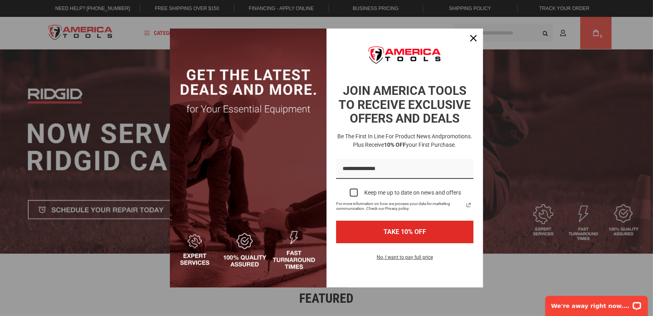
click at [245, 39] on img "Marketing offer form" at bounding box center [248, 158] width 157 height 259
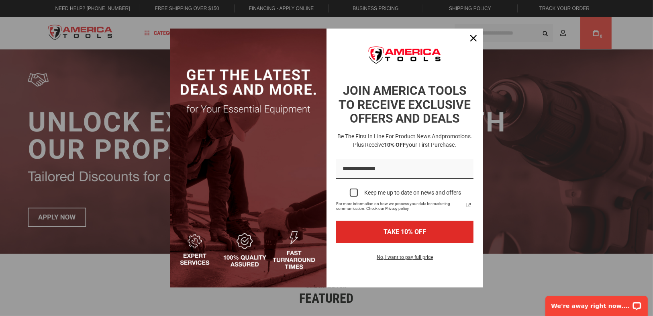
click at [545, 34] on div "Marketing offer form" at bounding box center [326, 158] width 653 height 316
click at [474, 38] on icon "close icon" at bounding box center [473, 38] width 6 height 6
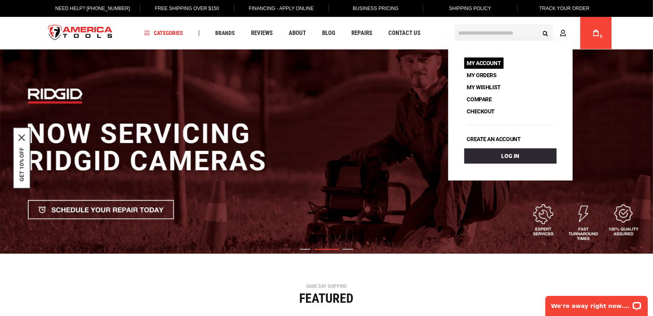
click at [482, 61] on link "My Account" at bounding box center [484, 62] width 40 height 11
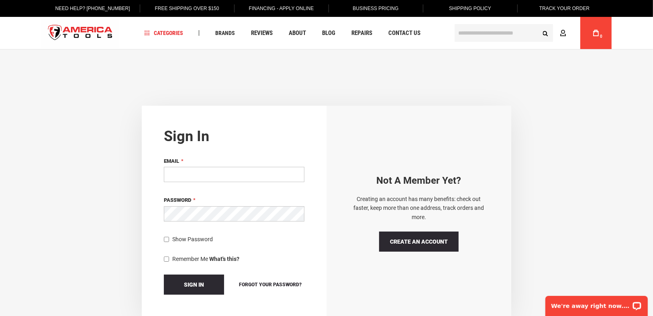
type input "**********"
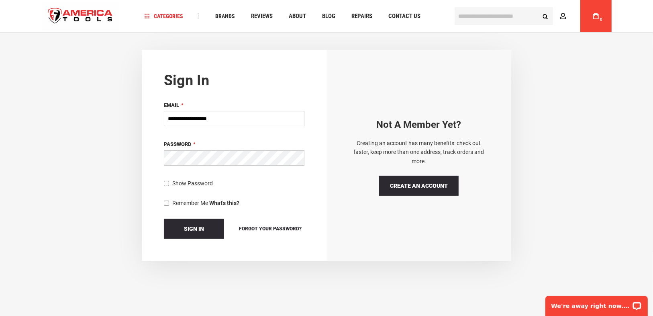
scroll to position [64, 0]
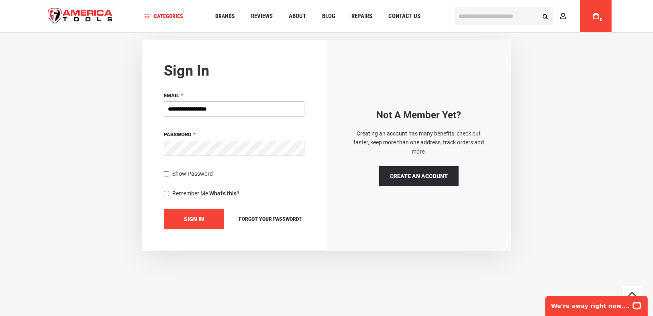
click at [195, 220] on span "Sign In" at bounding box center [194, 219] width 20 height 6
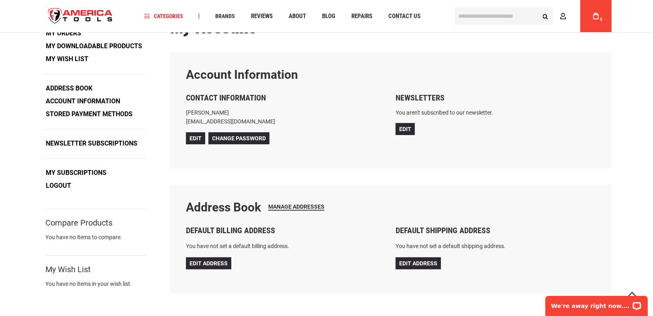
scroll to position [64, 0]
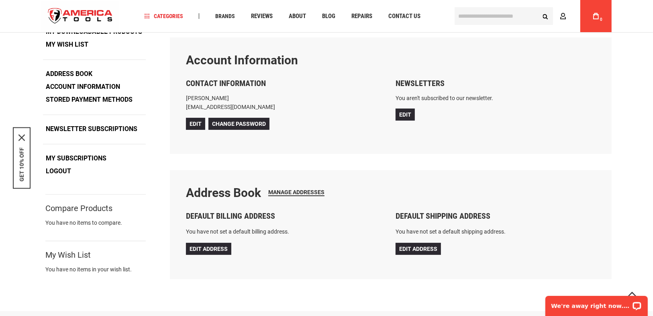
type input "**********"
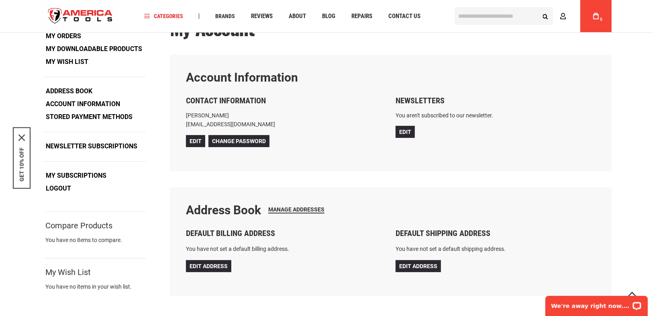
scroll to position [32, 0]
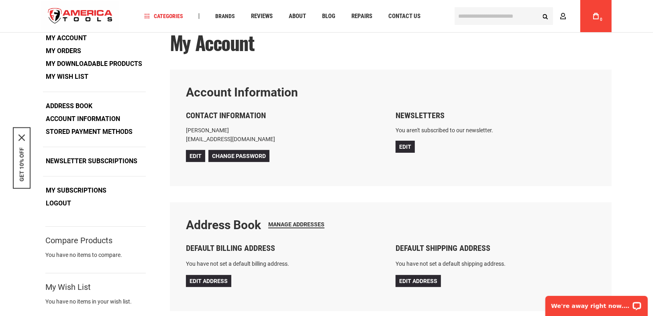
drag, startPoint x: 119, startPoint y: 76, endPoint x: 127, endPoint y: 70, distance: 9.8
drag, startPoint x: 127, startPoint y: 70, endPoint x: 193, endPoint y: 87, distance: 68.6
click at [193, 87] on div "Account Information Contact Information Robin Mallon ram481216@gmail.com Edit C…" at bounding box center [391, 127] width 442 height 116
click at [194, 155] on span "Edit" at bounding box center [195, 156] width 12 height 6
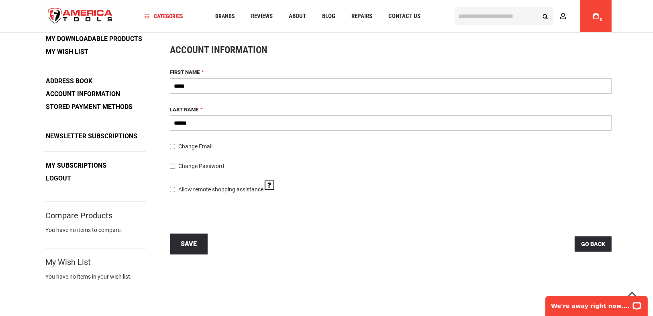
scroll to position [64, 0]
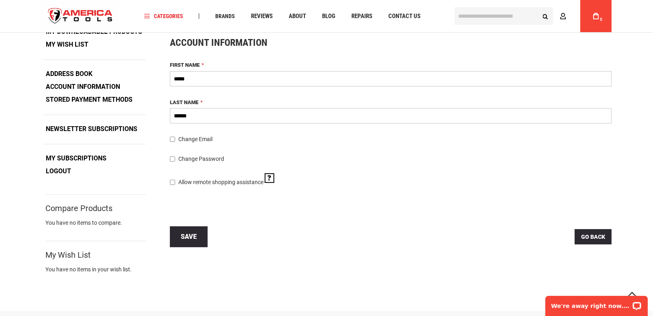
type input "**********"
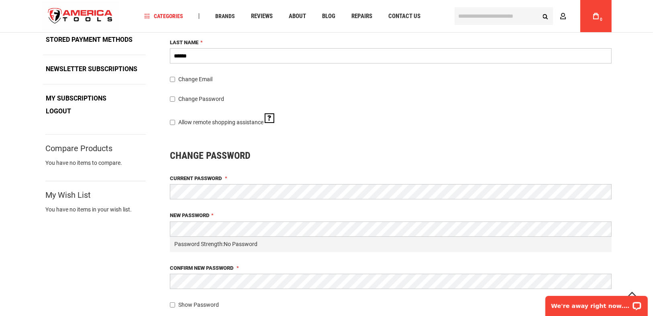
scroll to position [128, 0]
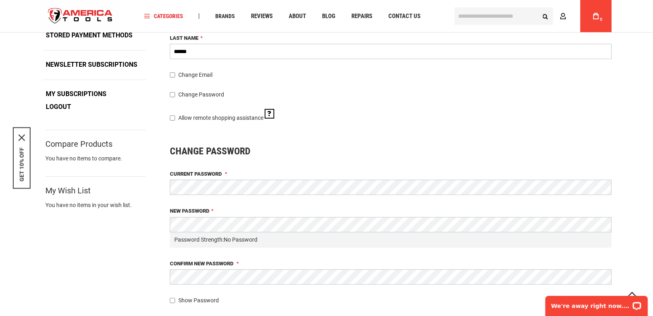
click at [178, 74] on span "Change Email" at bounding box center [195, 74] width 34 height 6
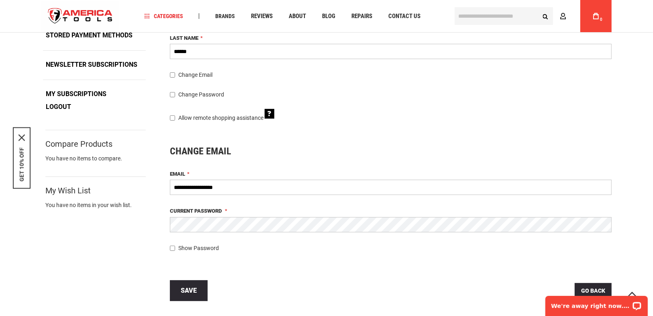
click at [268, 115] on span at bounding box center [270, 114] width 10 height 11
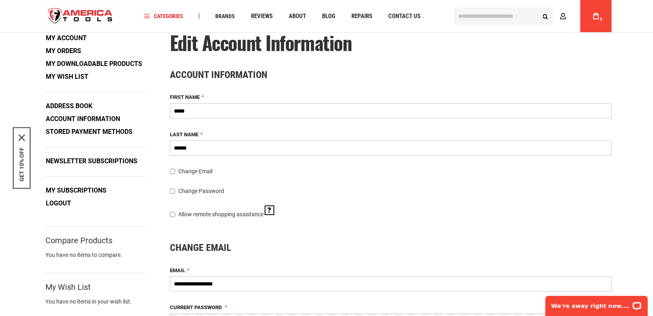
scroll to position [64, 0]
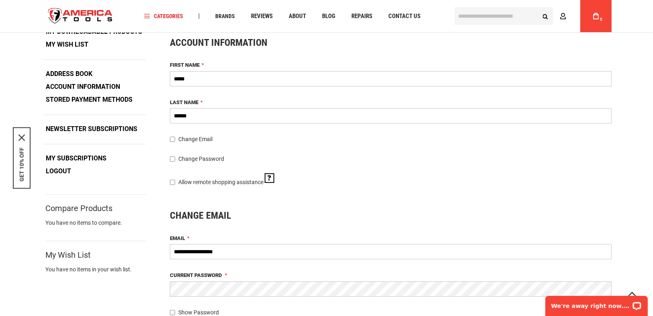
click at [186, 140] on span "Change Email" at bounding box center [195, 139] width 34 height 6
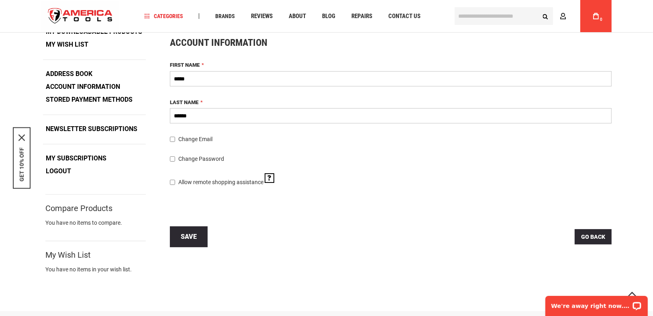
click at [186, 139] on span "Change Email" at bounding box center [195, 139] width 34 height 6
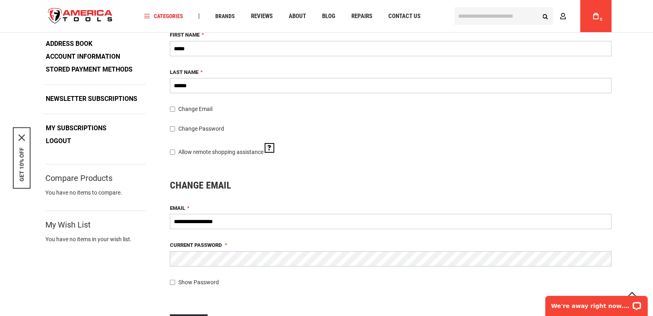
scroll to position [161, 0]
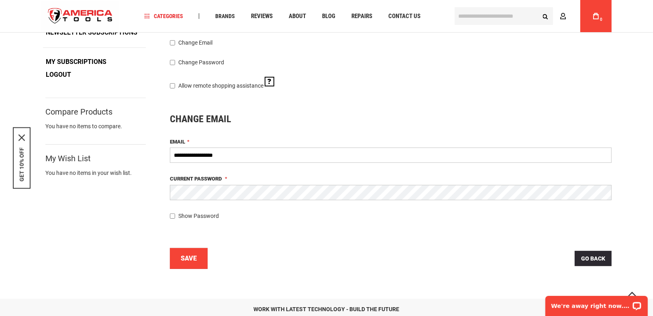
click at [186, 261] on span "Save" at bounding box center [189, 258] width 16 height 8
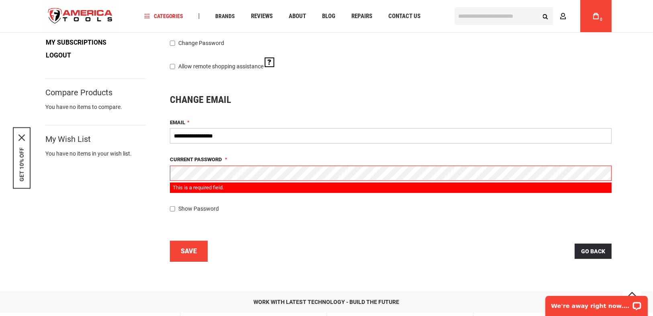
scroll to position [186, 0]
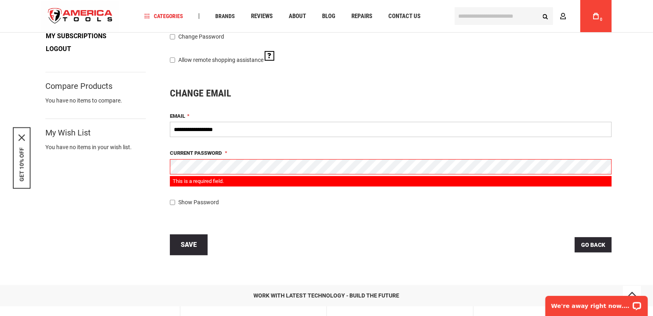
drag, startPoint x: 173, startPoint y: 128, endPoint x: 236, endPoint y: 132, distance: 62.3
click at [236, 132] on input "**********" at bounding box center [391, 129] width 442 height 15
click at [191, 238] on button "Save" at bounding box center [189, 244] width 38 height 21
